Goal: Information Seeking & Learning: Learn about a topic

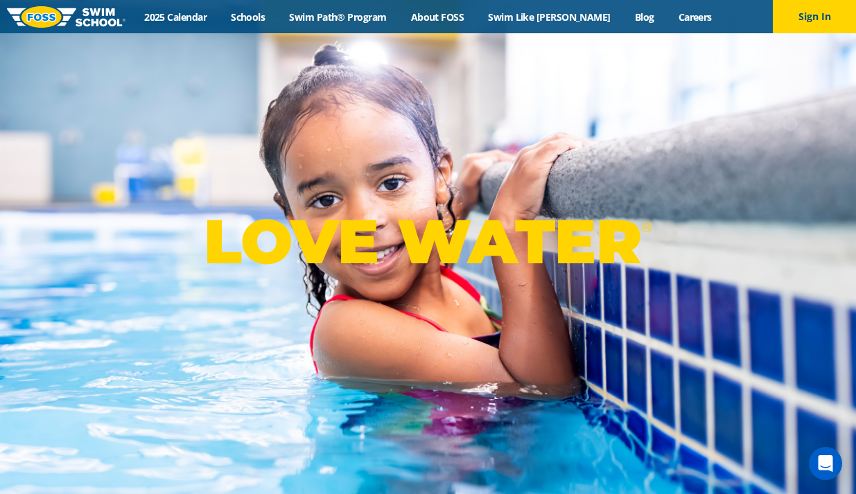
click at [342, 9] on div "Menu 2025 Calendar Schools Swim Path® Program About FOSS Swim Like Regan Blog C…" at bounding box center [428, 16] width 856 height 33
click at [342, 15] on link "Swim Path® Program" at bounding box center [337, 16] width 121 height 13
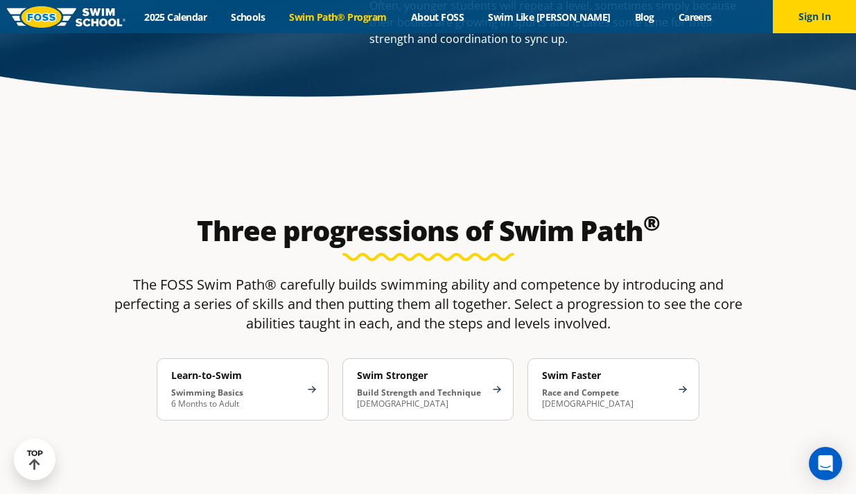
scroll to position [2079, 0]
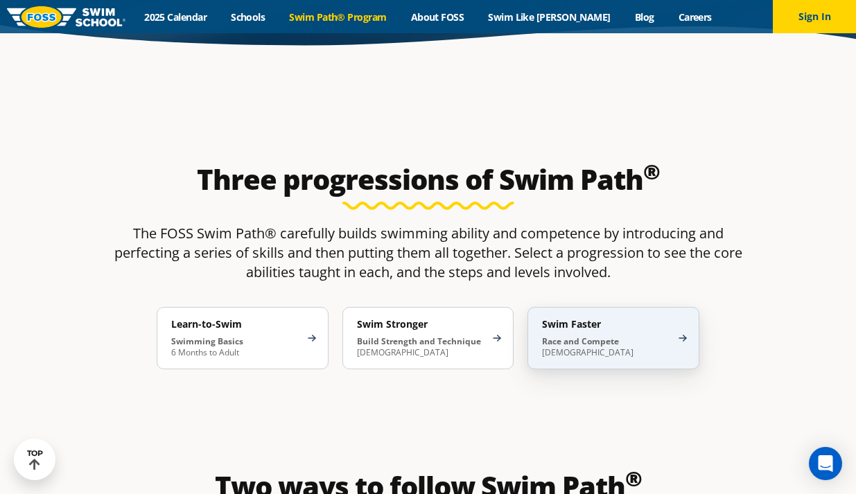
click at [678, 307] on div "Swim Faster Race and Compete 8-17 Years Old" at bounding box center [613, 338] width 172 height 62
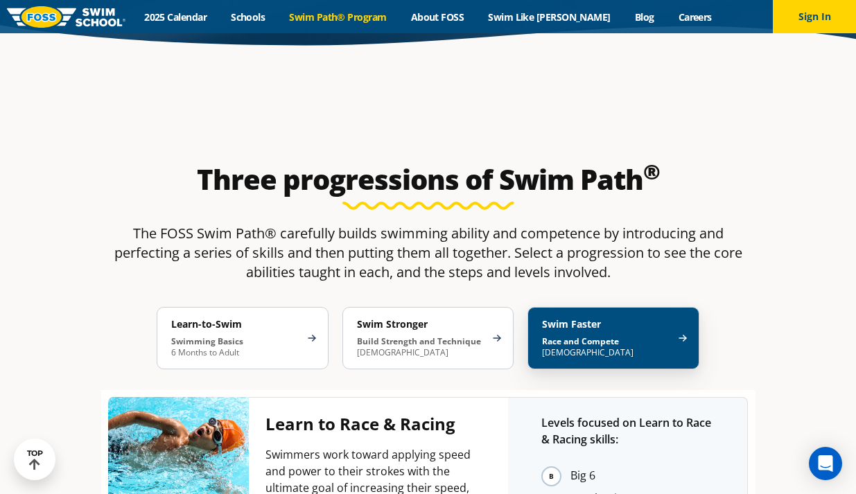
click at [679, 307] on div "Swim Faster Race and Compete 8-17 Years Old" at bounding box center [613, 338] width 172 height 62
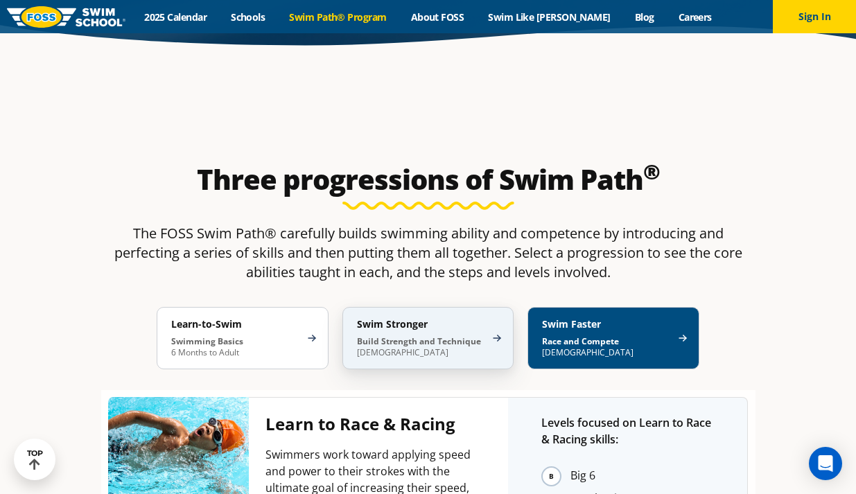
click at [486, 307] on div "Swim Stronger Build Strength and Technique 5-13 Years Old" at bounding box center [428, 338] width 172 height 62
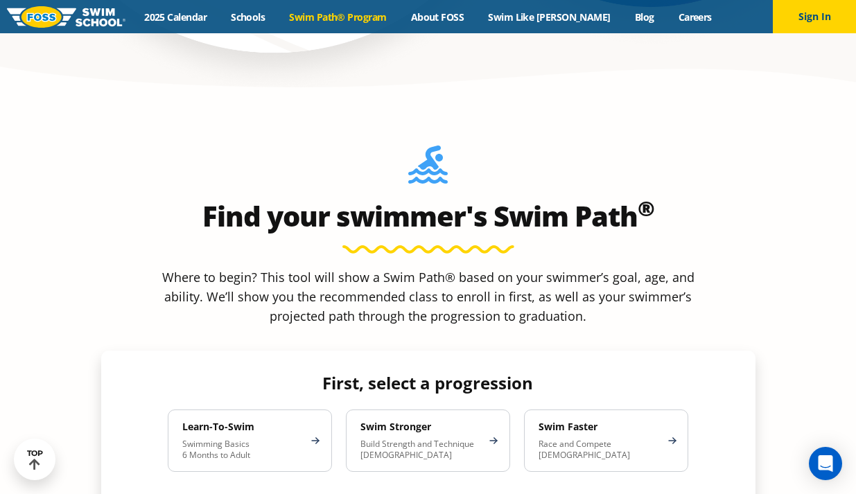
scroll to position [1109, 0]
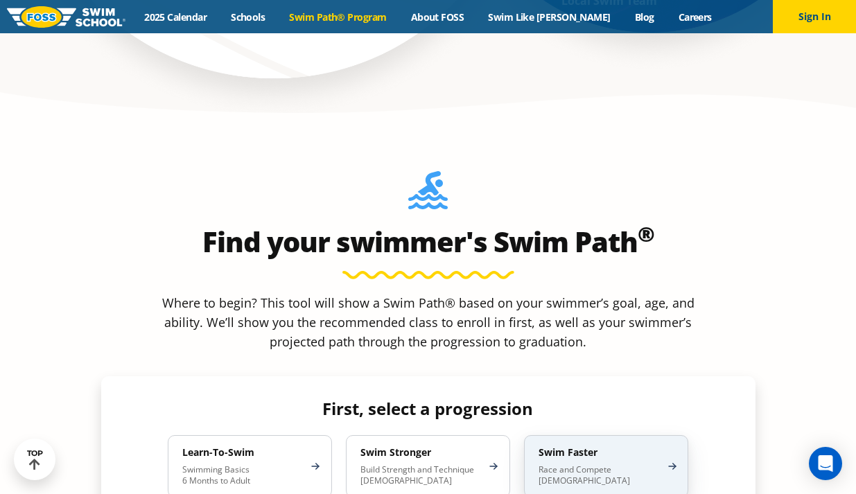
click at [665, 435] on div "Swim Faster Race and Compete 8-17 Years Old" at bounding box center [606, 466] width 164 height 62
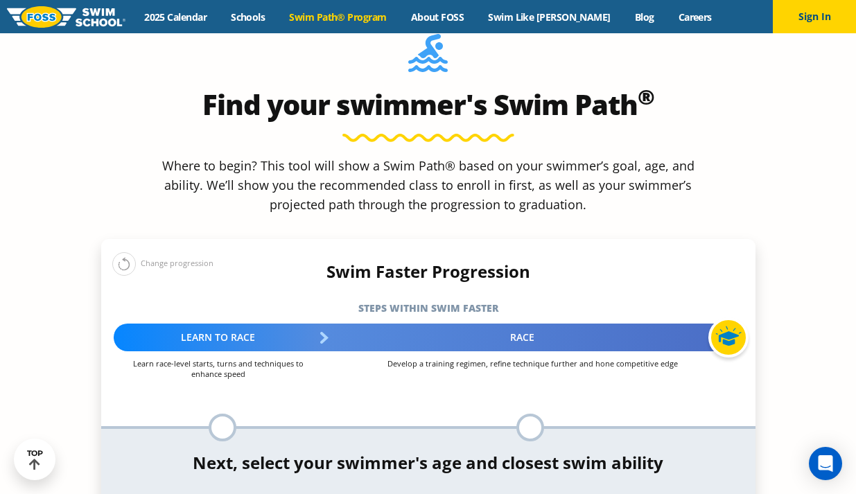
scroll to position [1316, 0]
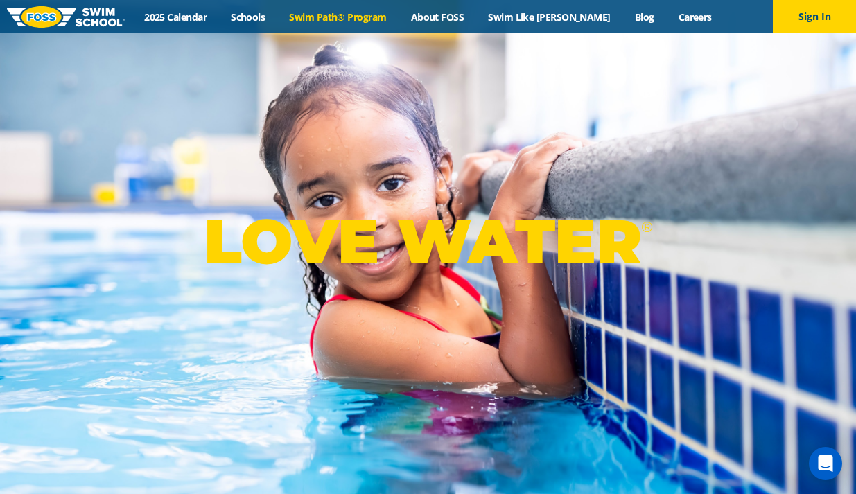
click at [367, 17] on link "Swim Path® Program" at bounding box center [337, 16] width 121 height 13
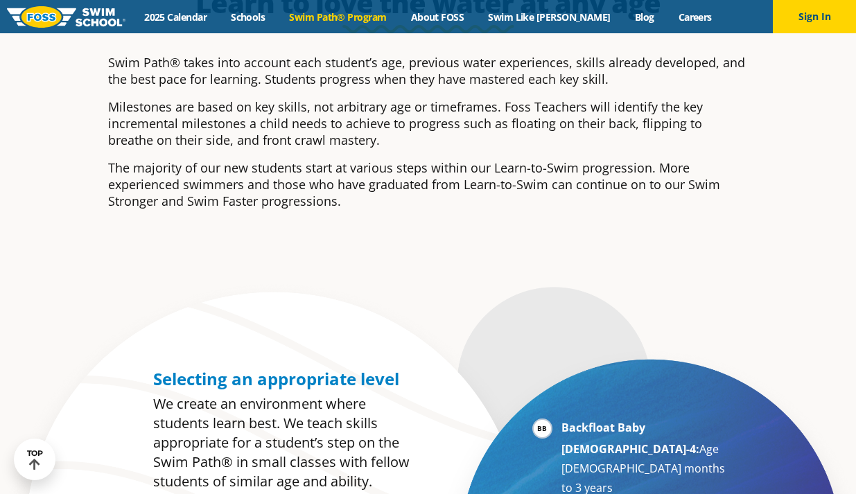
scroll to position [554, 0]
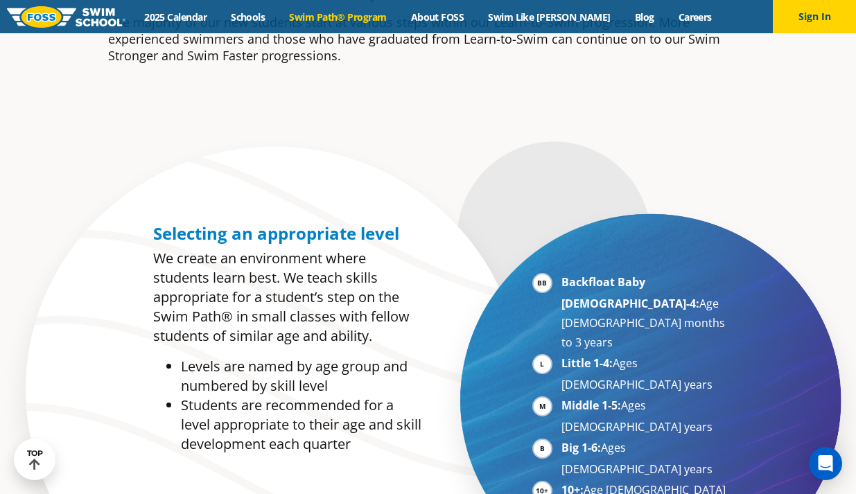
click at [561, 480] on li "10+: Age 10-17 years" at bounding box center [646, 500] width 170 height 41
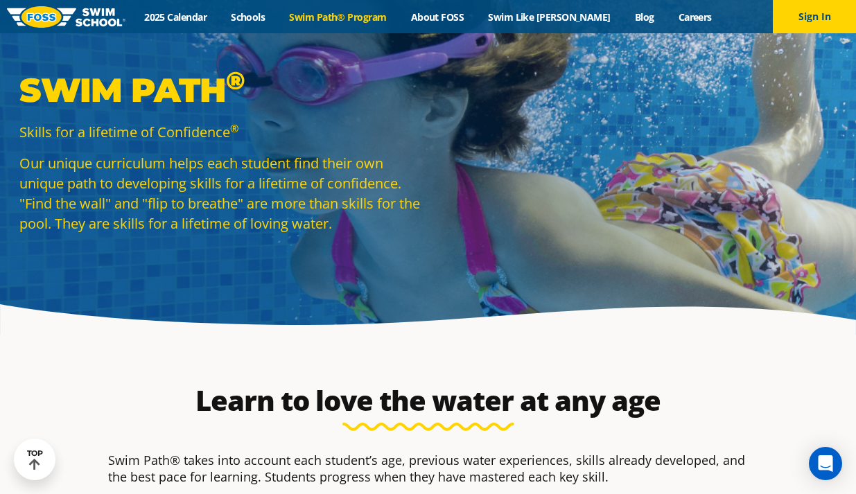
scroll to position [0, 0]
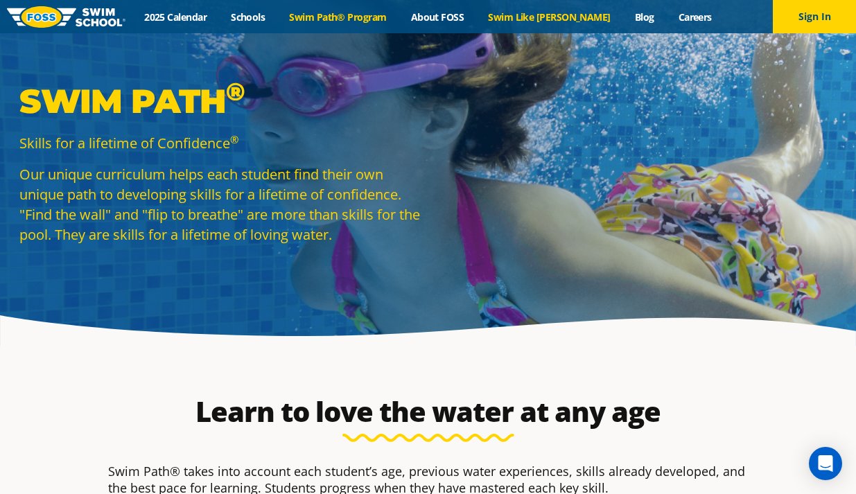
click at [560, 19] on link "Swim Like [PERSON_NAME]" at bounding box center [549, 16] width 147 height 13
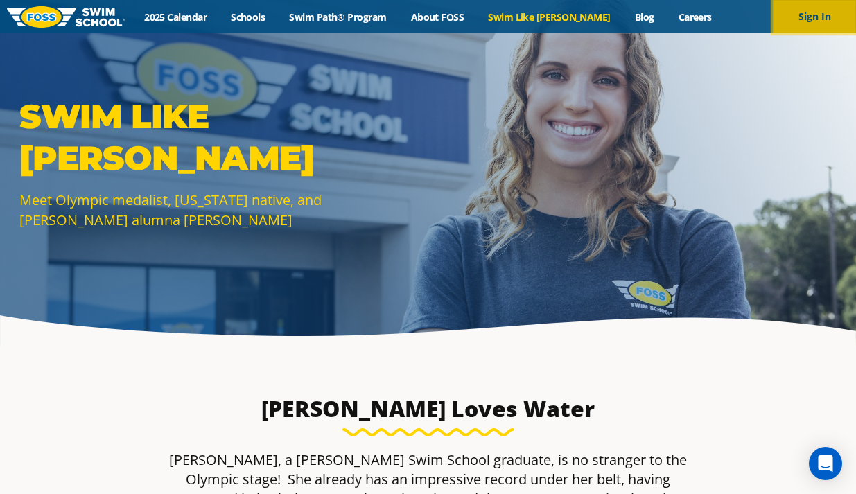
click at [811, 12] on button "Sign In" at bounding box center [814, 16] width 83 height 33
